Goal: Transaction & Acquisition: Purchase product/service

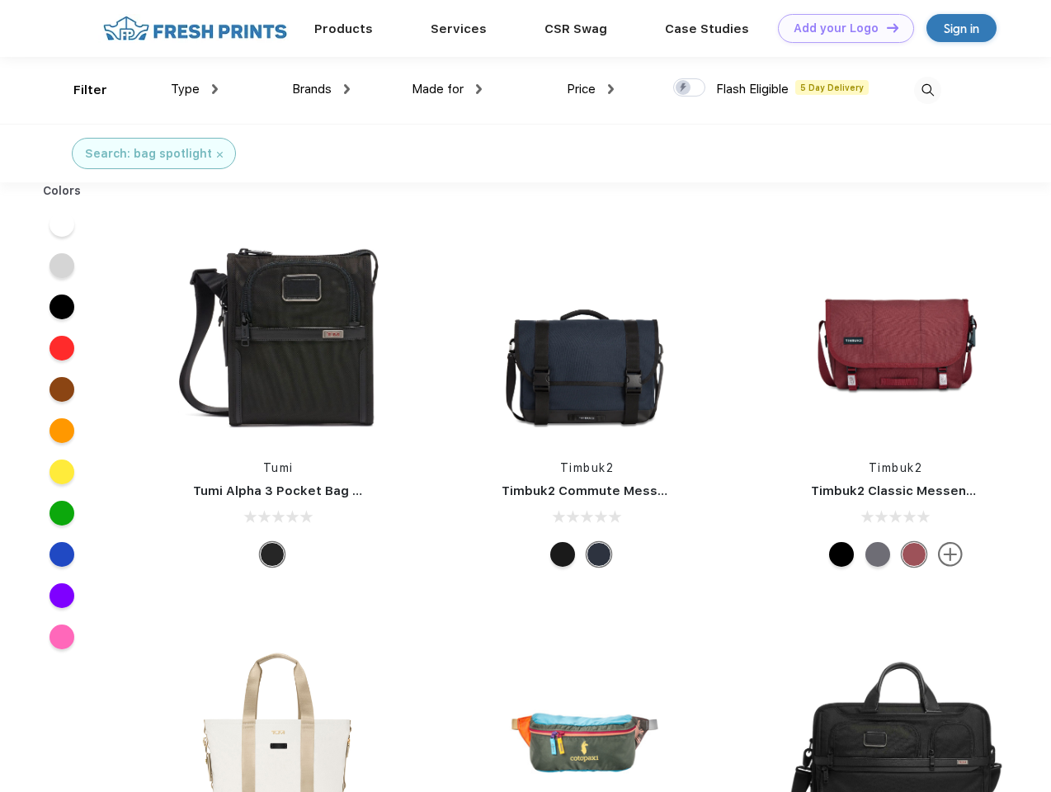
click at [840, 28] on link "Add your Logo Design Tool" at bounding box center [846, 28] width 136 height 29
click at [0, 0] on div "Design Tool" at bounding box center [0, 0] width 0 height 0
click at [885, 27] on link "Add your Logo Design Tool" at bounding box center [846, 28] width 136 height 29
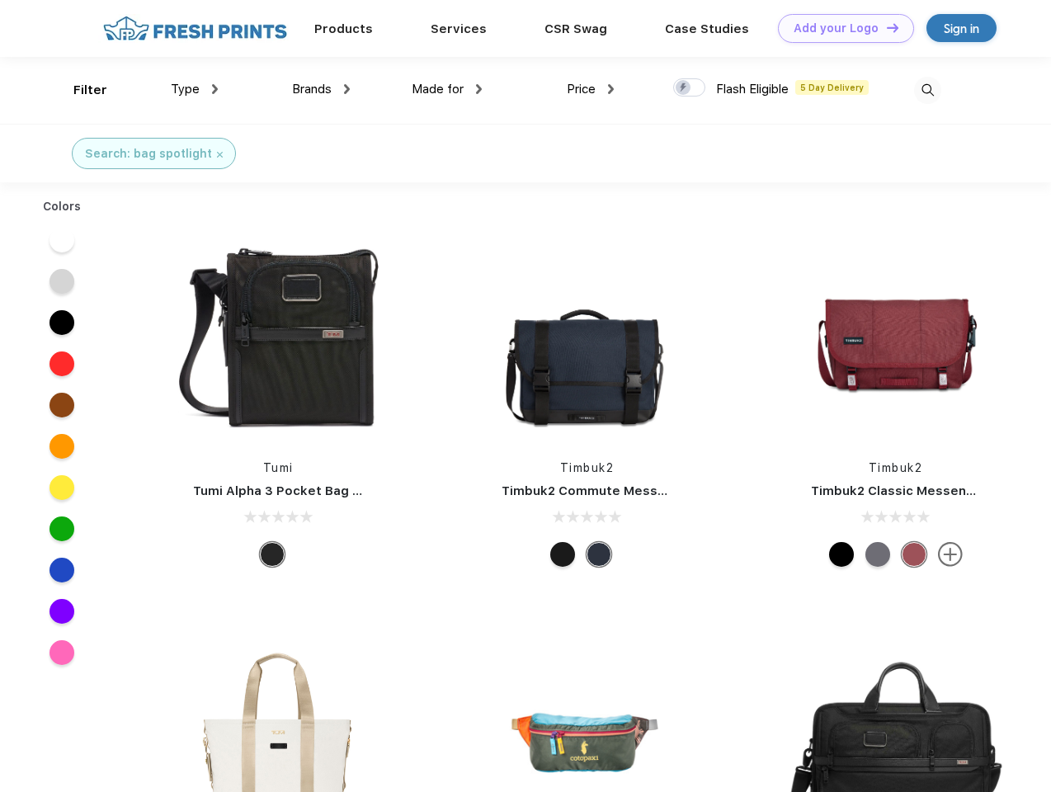
click at [79, 90] on div "Filter" at bounding box center [90, 90] width 34 height 19
click at [195, 89] on span "Type" at bounding box center [185, 89] width 29 height 15
click at [321, 89] on span "Brands" at bounding box center [312, 89] width 40 height 15
click at [447, 89] on span "Made for" at bounding box center [438, 89] width 52 height 15
click at [591, 89] on span "Price" at bounding box center [581, 89] width 29 height 15
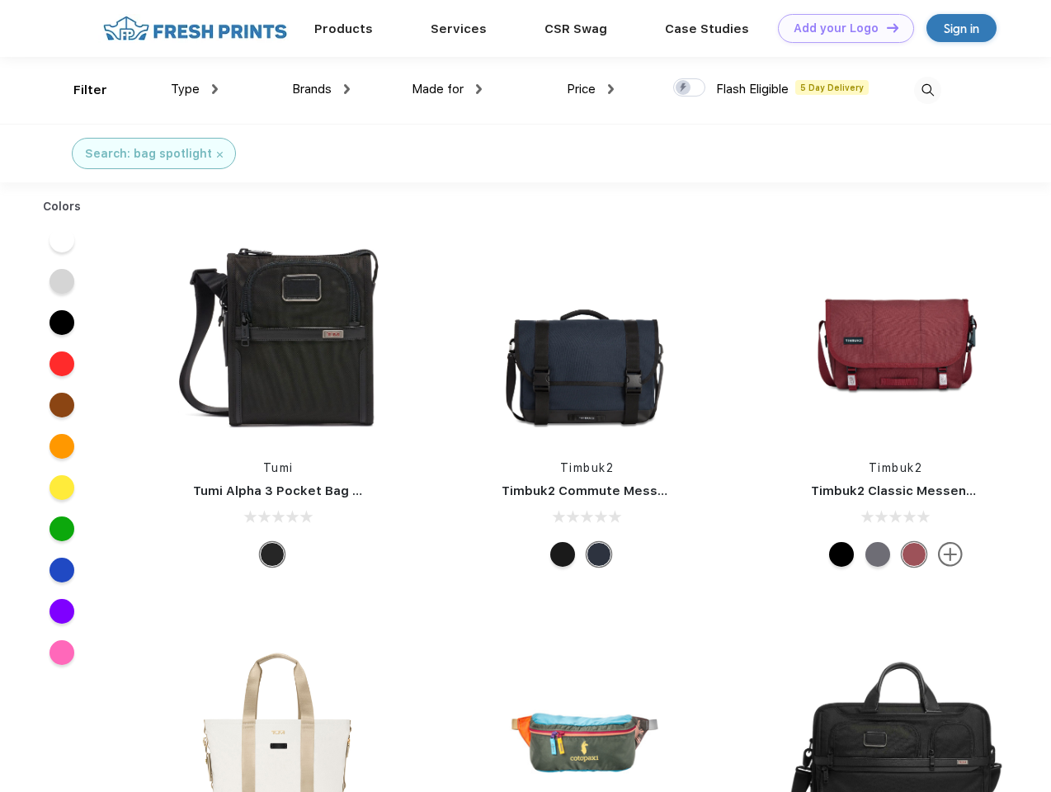
click at [690, 88] on div at bounding box center [689, 87] width 32 height 18
click at [684, 88] on input "checkbox" at bounding box center [678, 83] width 11 height 11
click at [927, 90] on img at bounding box center [927, 90] width 27 height 27
